Goal: Navigation & Orientation: Find specific page/section

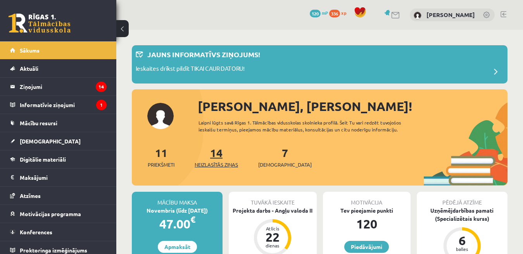
click at [229, 165] on span "Neizlasītās ziņas" at bounding box center [215, 165] width 43 height 8
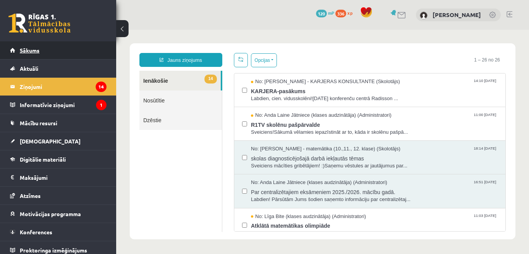
click at [49, 47] on link "Sākums" at bounding box center [58, 50] width 96 height 18
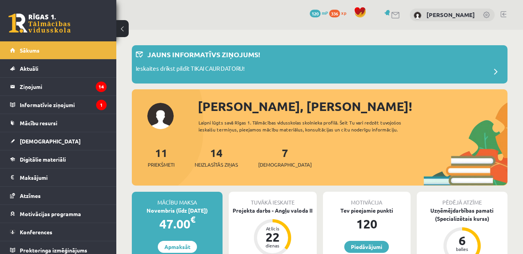
click at [502, 15] on link at bounding box center [503, 14] width 6 height 6
